Goal: Transaction & Acquisition: Purchase product/service

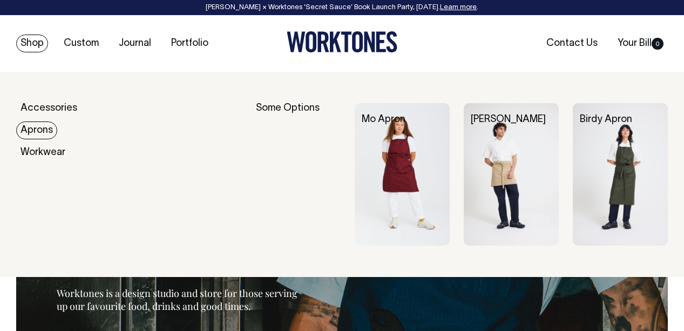
click at [48, 133] on link "Aprons" at bounding box center [36, 130] width 41 height 18
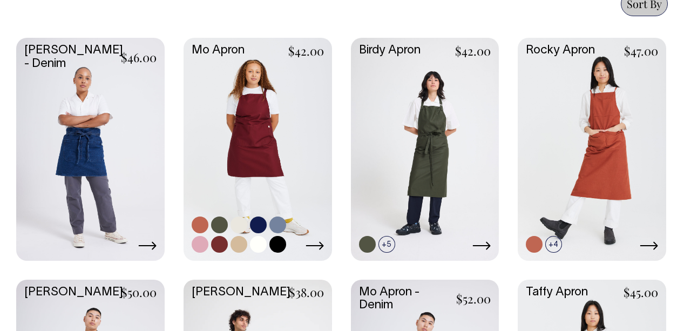
scroll to position [587, 0]
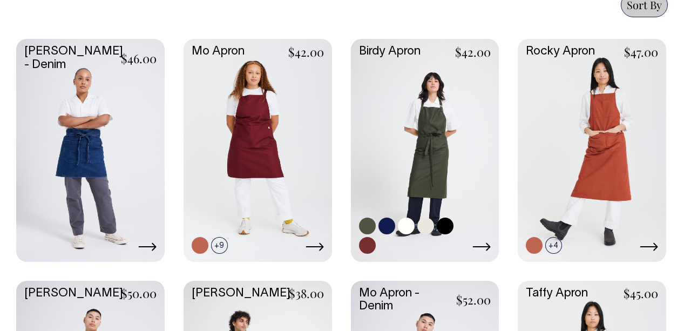
click at [452, 158] on link at bounding box center [425, 149] width 148 height 220
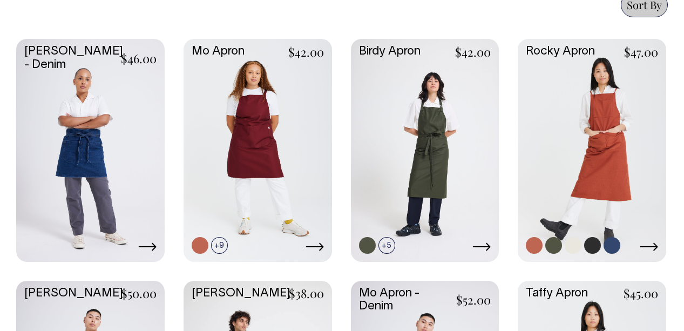
click at [599, 131] on link at bounding box center [592, 149] width 148 height 220
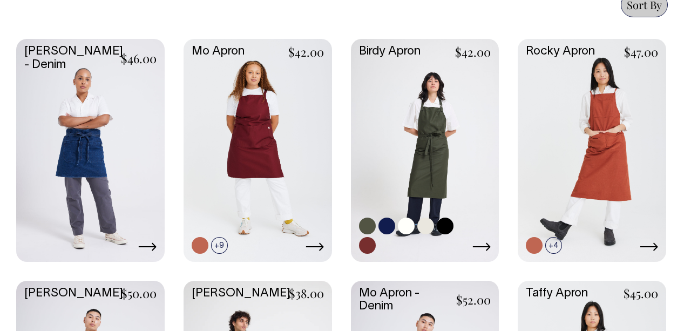
click at [417, 132] on link at bounding box center [425, 149] width 148 height 220
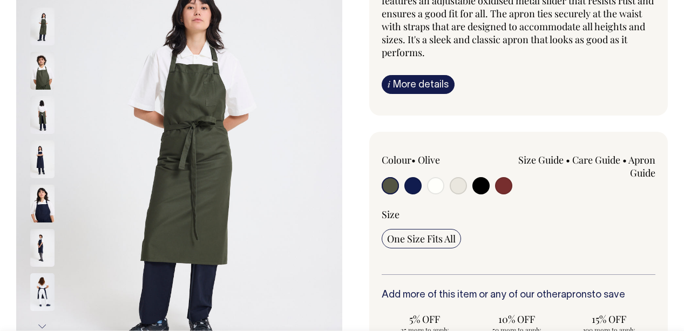
scroll to position [158, 0]
click at [409, 187] on input "radio" at bounding box center [412, 185] width 17 height 17
radio input "true"
select select "Dark Navy"
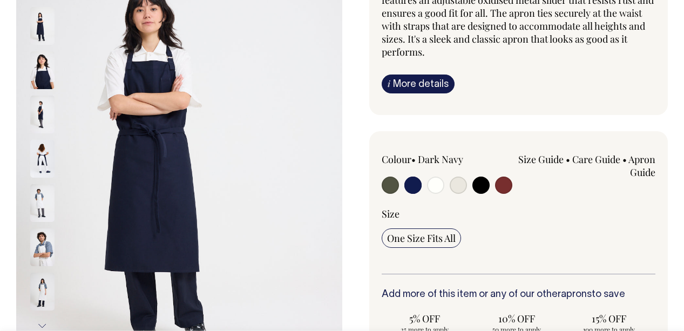
click at [508, 184] on input "radio" at bounding box center [503, 185] width 17 height 17
radio input "true"
select select "Burgundy"
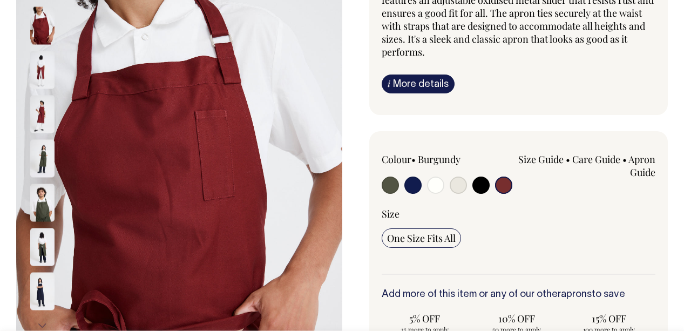
click at [456, 186] on input "radio" at bounding box center [458, 185] width 17 height 17
radio input "true"
select select "Natural"
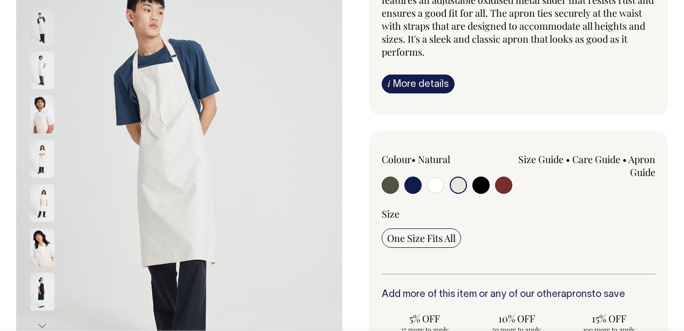
click at [437, 184] on input "radio" at bounding box center [435, 185] width 17 height 17
radio input "true"
select select "Off-White"
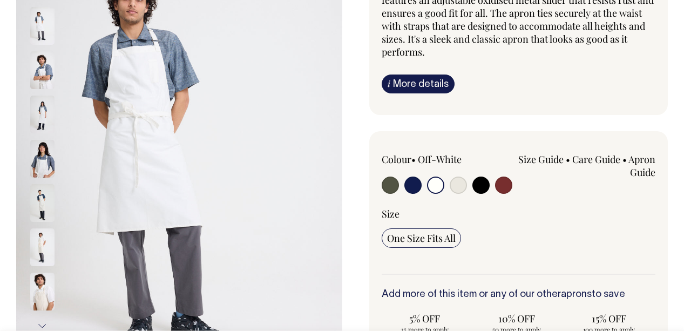
click at [465, 185] on input "radio" at bounding box center [458, 185] width 17 height 17
radio input "true"
select select "Natural"
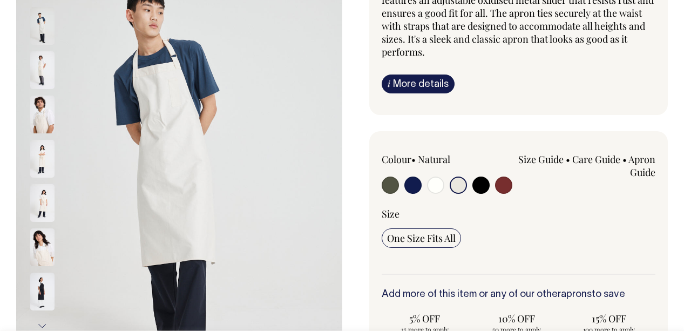
click at [393, 185] on input "radio" at bounding box center [390, 185] width 17 height 17
radio input "true"
select select "Olive"
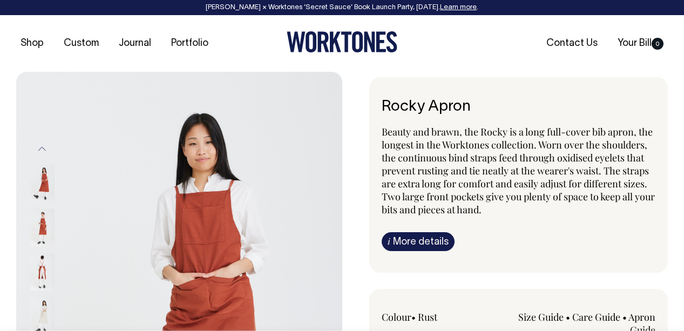
click at [43, 269] on img at bounding box center [42, 272] width 24 height 38
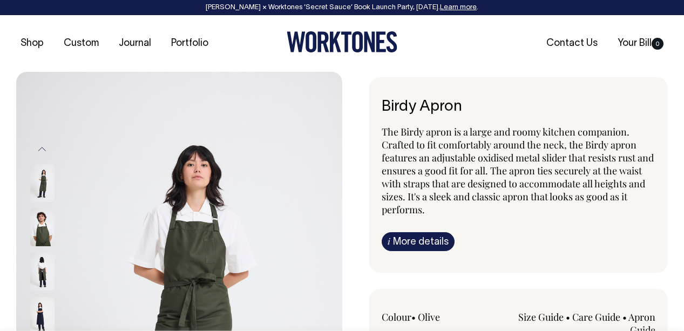
click at [45, 274] on img at bounding box center [42, 272] width 24 height 38
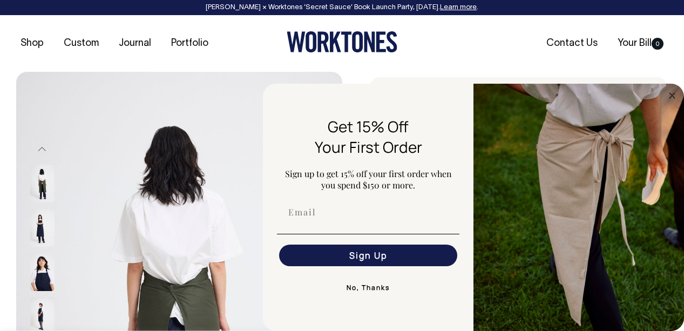
click at [365, 291] on button "No, Thanks" at bounding box center [368, 288] width 183 height 22
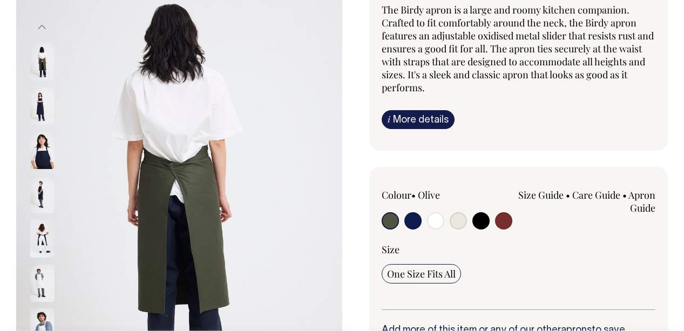
scroll to position [121, 0]
click at [413, 223] on input "radio" at bounding box center [412, 221] width 17 height 17
radio input "true"
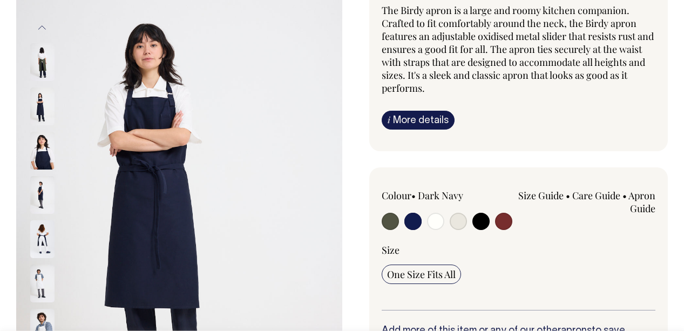
radio input "true"
select select "Dark Navy"
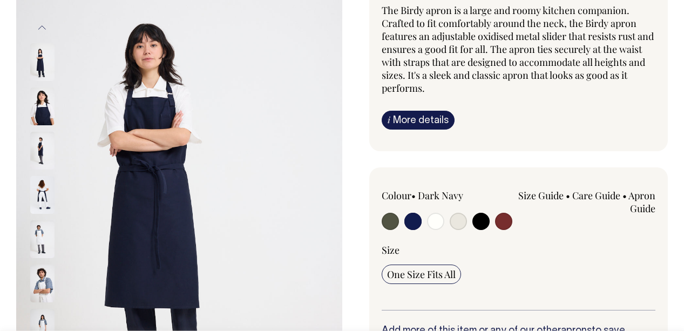
click at [508, 223] on input "radio" at bounding box center [503, 221] width 17 height 17
radio input "true"
select select "Burgundy"
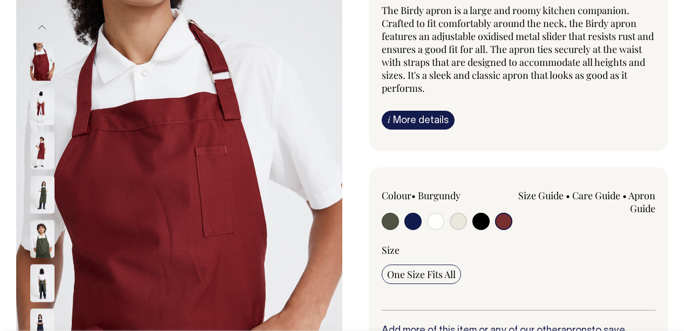
click at [413, 225] on input "radio" at bounding box center [412, 221] width 17 height 17
radio input "true"
select select "Dark Navy"
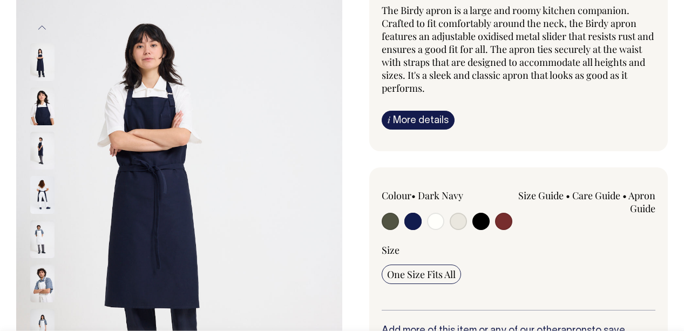
click at [385, 218] on input "radio" at bounding box center [390, 221] width 17 height 17
radio input "true"
select select "Olive"
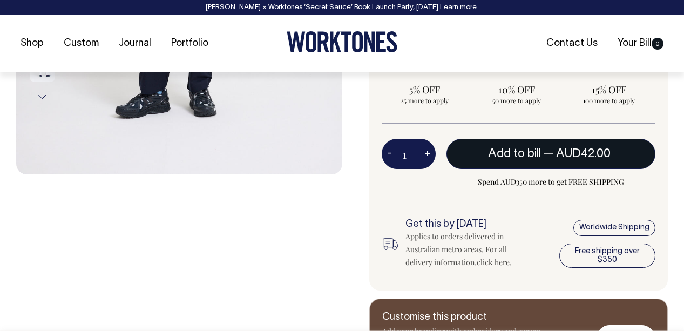
scroll to position [387, 0]
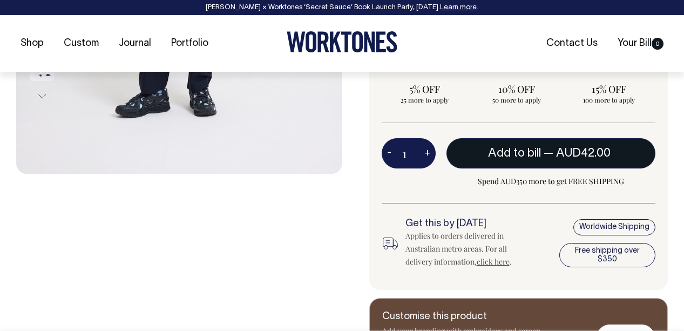
click at [545, 152] on span "— AUD42.00" at bounding box center [579, 153] width 70 height 11
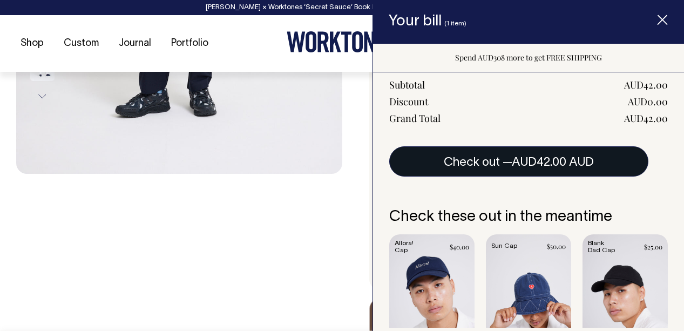
scroll to position [202, 0]
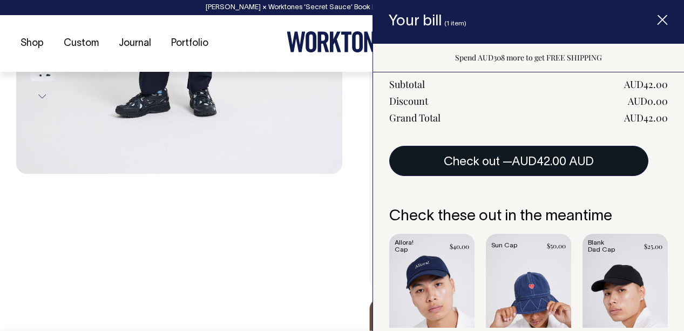
click at [555, 165] on span "AUD42.00 AUD" at bounding box center [553, 162] width 82 height 11
